Goal: Task Accomplishment & Management: Manage account settings

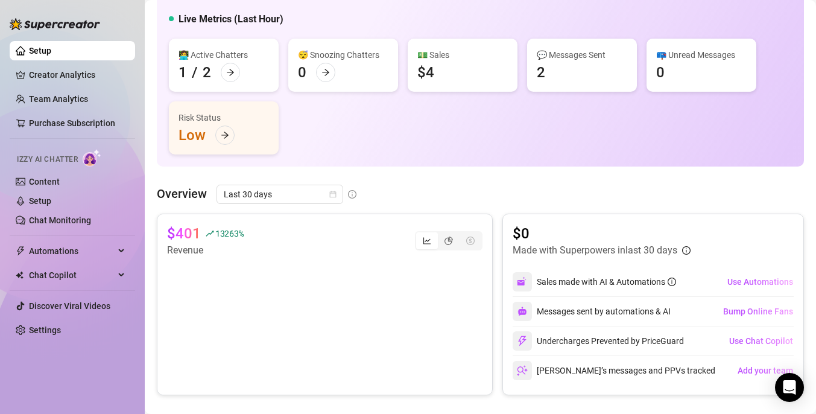
scroll to position [83, 0]
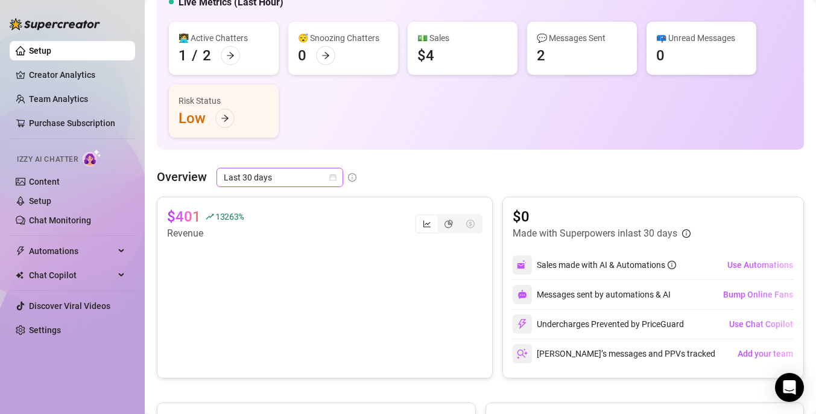
click at [287, 182] on span "Last 30 days" at bounding box center [280, 177] width 112 height 18
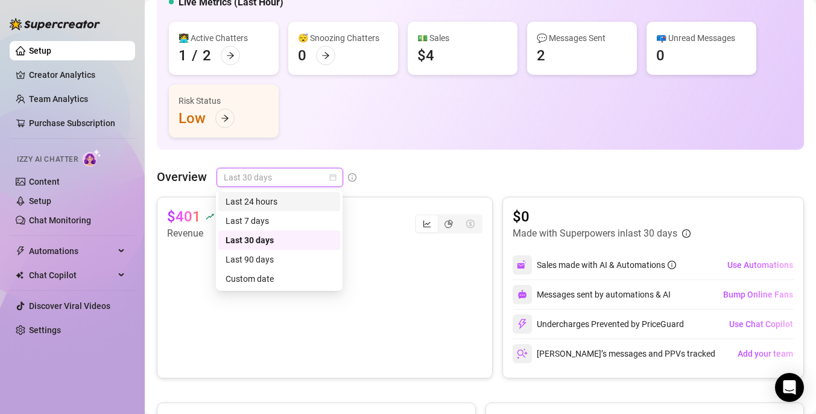
click at [273, 196] on div "Last 24 hours" at bounding box center [279, 201] width 107 height 13
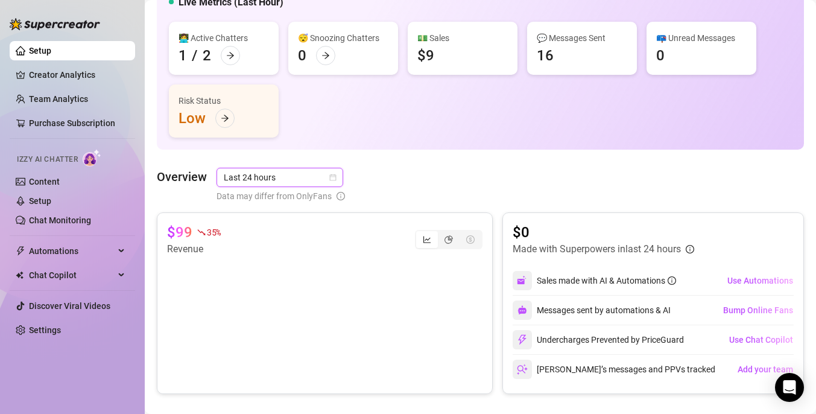
click at [295, 172] on span "Last 24 hours" at bounding box center [280, 177] width 112 height 18
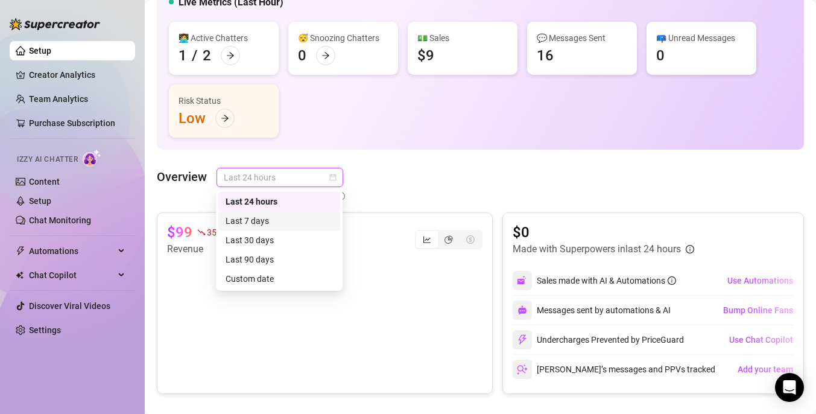
click at [271, 224] on div "Last 7 days" at bounding box center [279, 220] width 107 height 13
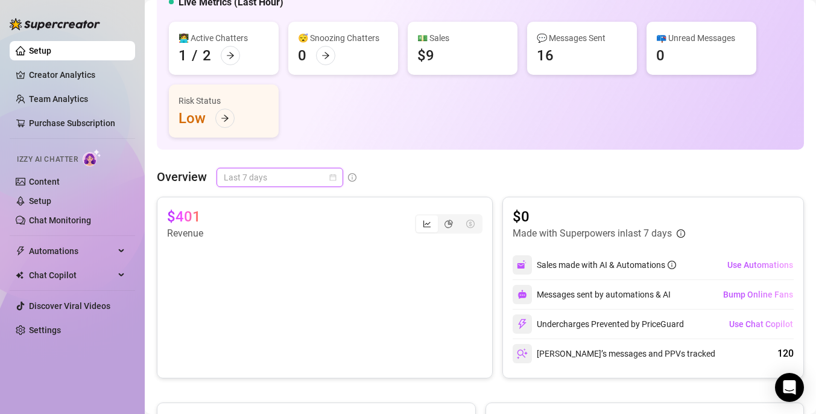
click at [297, 178] on span "Last 7 days" at bounding box center [280, 177] width 112 height 18
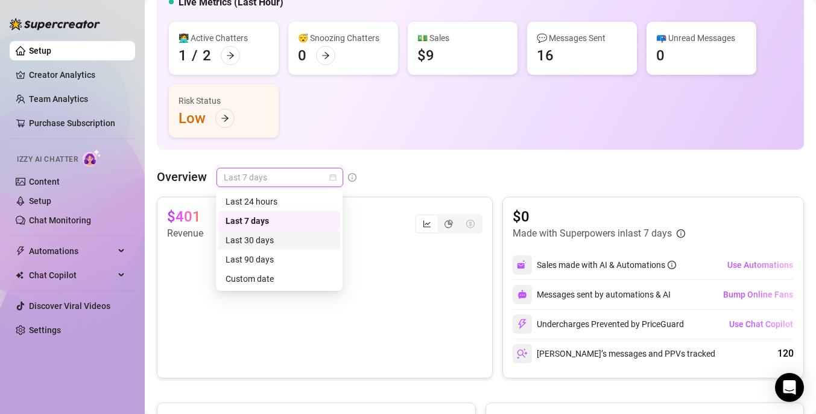
click at [276, 236] on div "Last 30 days" at bounding box center [279, 239] width 107 height 13
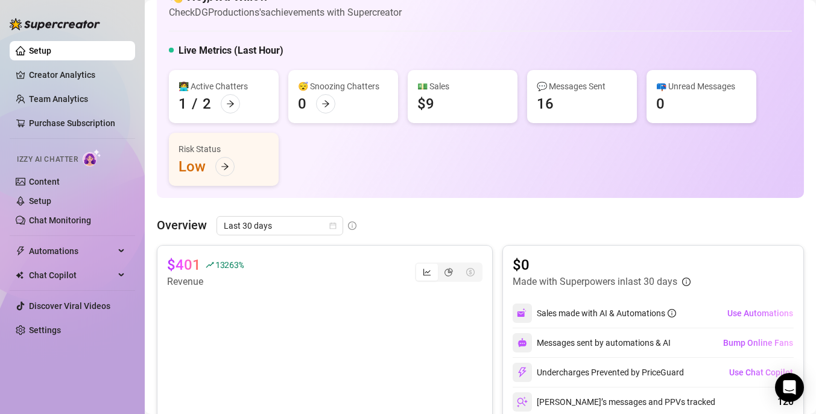
scroll to position [0, 0]
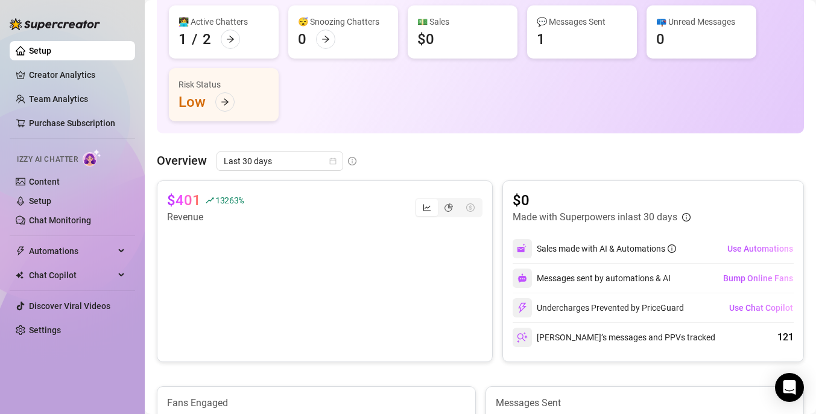
scroll to position [68, 0]
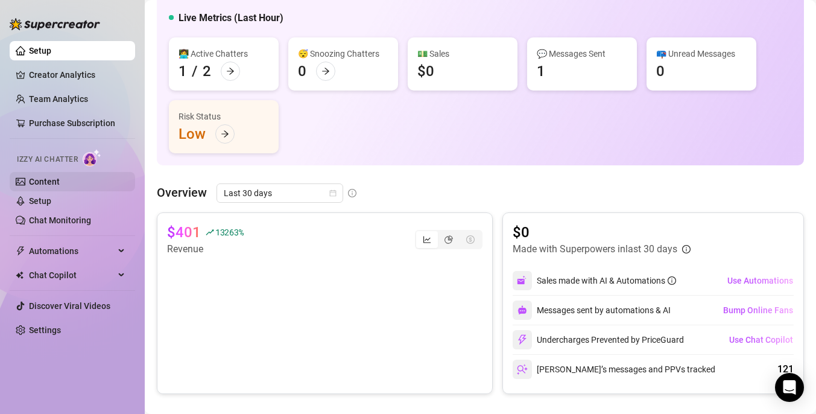
click at [60, 179] on link "Content" at bounding box center [44, 182] width 31 height 10
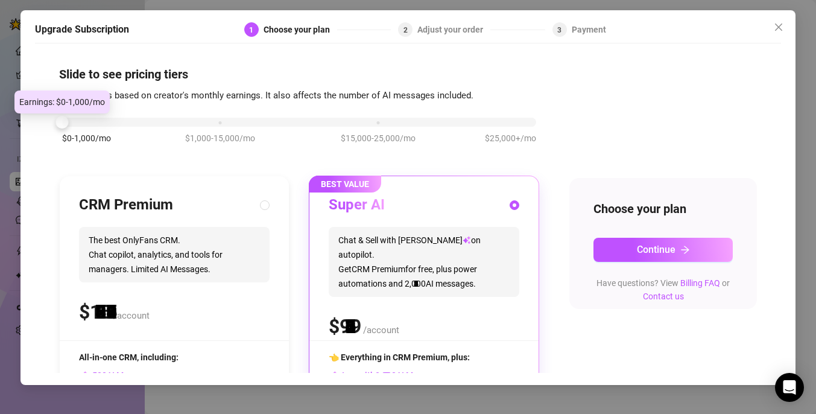
drag, startPoint x: 218, startPoint y: 122, endPoint x: 72, endPoint y: 119, distance: 146.6
click at [72, 119] on div "$0-1,000/mo $1,000-15,000/mo $15,000-25,000/mo $25,000+/mo" at bounding box center [299, 118] width 474 height 7
click at [221, 127] on div "$0-1,000/mo $1,000-15,000/mo $15,000-25,000/mo $25,000+/mo" at bounding box center [299, 137] width 480 height 68
click at [221, 121] on div "$0-1,000/mo $1,000-15,000/mo $15,000-25,000/mo $25,000+/mo" at bounding box center [299, 118] width 474 height 7
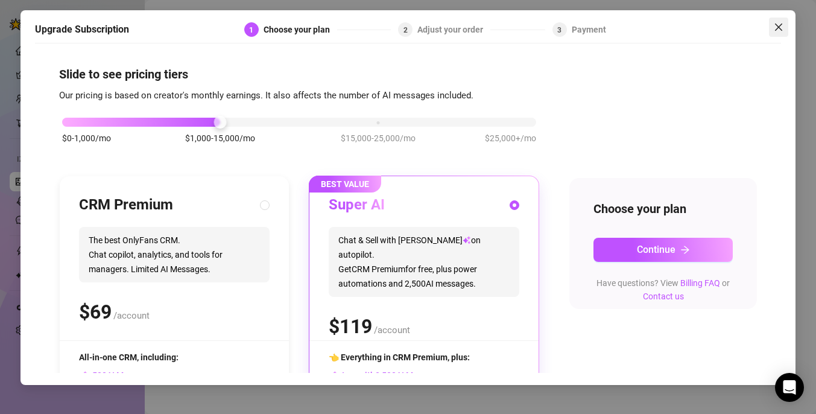
click at [782, 22] on icon "close" at bounding box center [779, 27] width 10 height 10
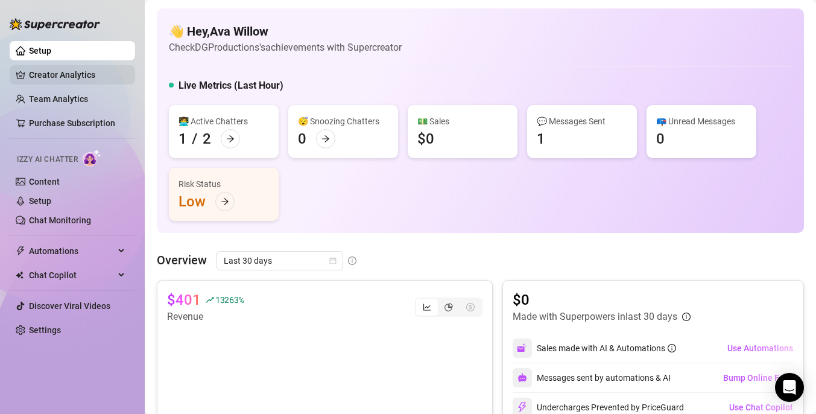
click at [72, 71] on link "Creator Analytics" at bounding box center [77, 74] width 96 height 19
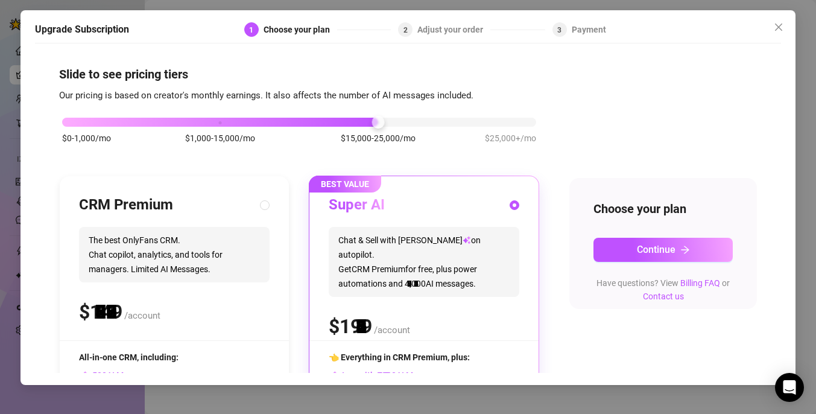
click at [383, 122] on div "$0-1,000/mo $1,000-15,000/mo $15,000-25,000/mo $25,000+/mo" at bounding box center [299, 118] width 474 height 7
click at [522, 122] on div "$0-1,000/mo $1,000-15,000/mo $15,000-25,000/mo $25,000+/mo" at bounding box center [299, 118] width 474 height 7
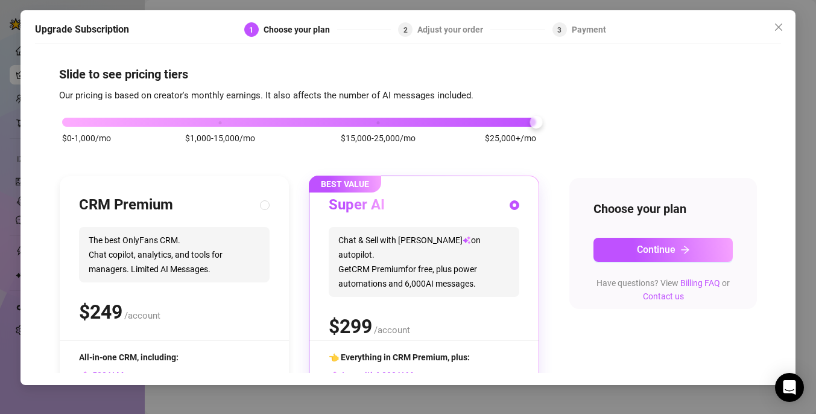
click at [71, 127] on div "$0-1,000/mo $1,000-15,000/mo $15,000-25,000/mo $25,000+/mo" at bounding box center [299, 137] width 480 height 68
click at [69, 122] on div "$0-1,000/mo $1,000-15,000/mo $15,000-25,000/mo $25,000+/mo" at bounding box center [299, 118] width 474 height 7
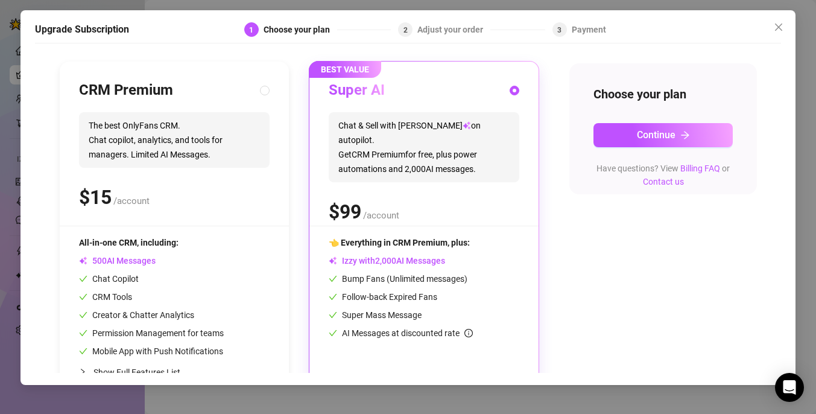
scroll to position [138, 0]
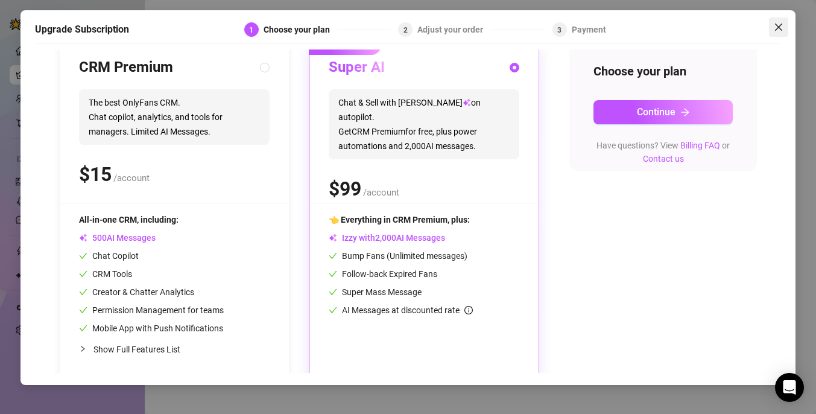
click at [774, 30] on icon "close" at bounding box center [779, 27] width 10 height 10
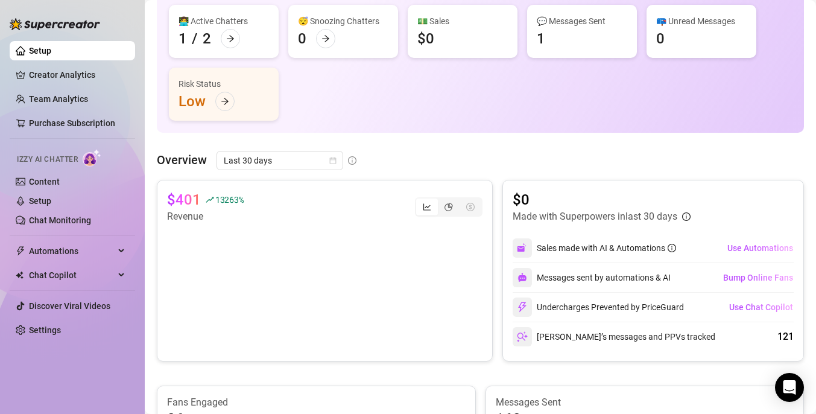
scroll to position [100, 0]
